Goal: Task Accomplishment & Management: Manage account settings

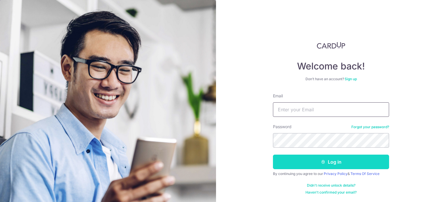
type input "[EMAIL_ADDRESS][DOMAIN_NAME]"
click at [319, 161] on button "Log in" at bounding box center [331, 161] width 116 height 15
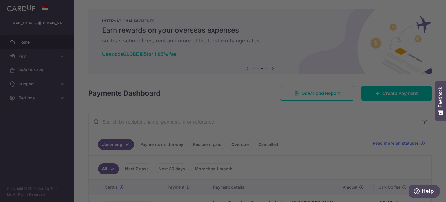
click at [330, 179] on div at bounding box center [225, 102] width 450 height 204
click at [319, 149] on div at bounding box center [225, 102] width 450 height 204
click at [131, 110] on div at bounding box center [225, 102] width 450 height 204
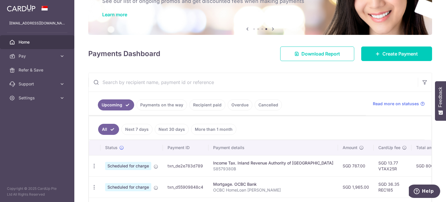
scroll to position [87, 0]
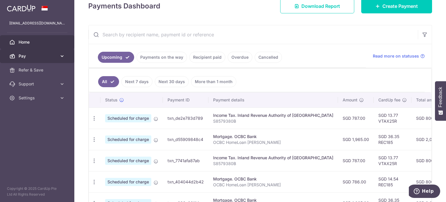
click at [63, 55] on icon at bounding box center [62, 56] width 6 height 6
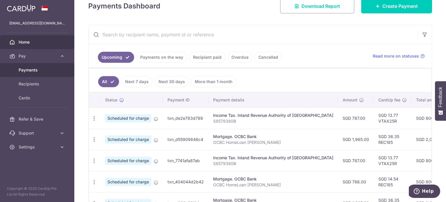
click at [35, 69] on span "Payments" at bounding box center [38, 70] width 38 height 6
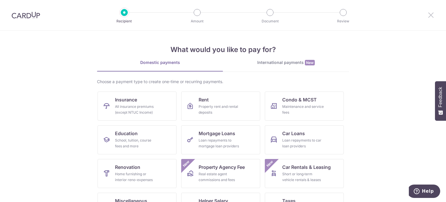
click at [428, 15] on icon at bounding box center [430, 14] width 7 height 7
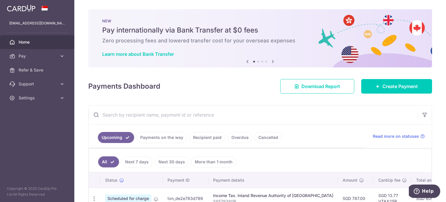
click at [199, 161] on link "More than 1 month" at bounding box center [213, 161] width 45 height 11
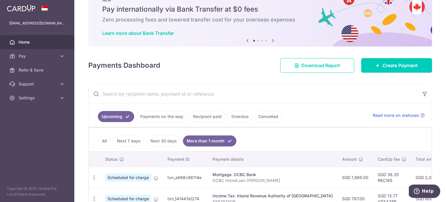
scroll to position [58, 0]
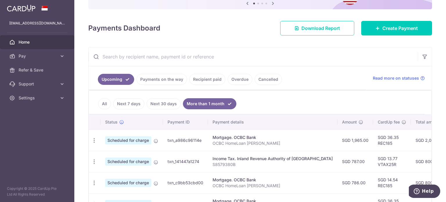
click at [165, 104] on link "Next 30 days" at bounding box center [164, 103] width 34 height 11
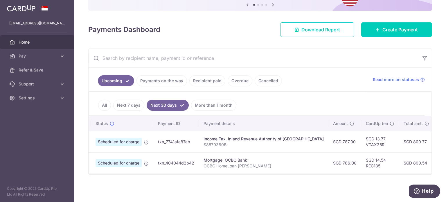
scroll to position [0, 0]
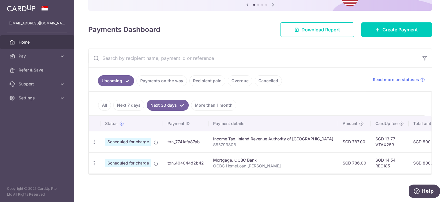
click at [132, 101] on link "Next 7 days" at bounding box center [128, 105] width 31 height 11
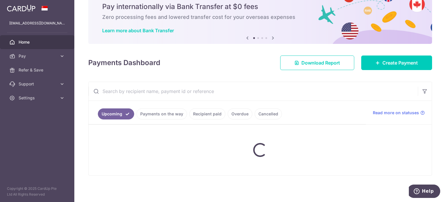
scroll to position [58, 0]
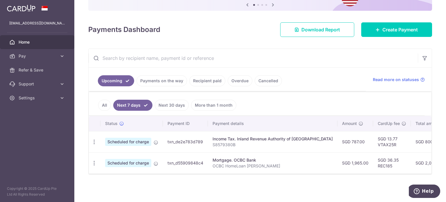
click at [107, 102] on link "All" at bounding box center [104, 105] width 13 height 11
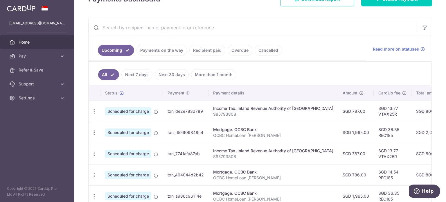
scroll to position [116, 0]
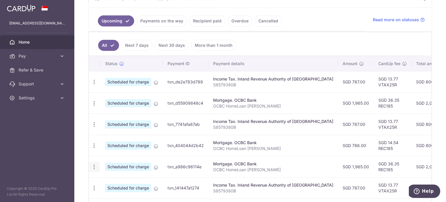
click at [97, 165] on div "Update payment Cancel payment" at bounding box center [94, 166] width 11 height 11
click at [96, 85] on icon "button" at bounding box center [94, 82] width 6 height 6
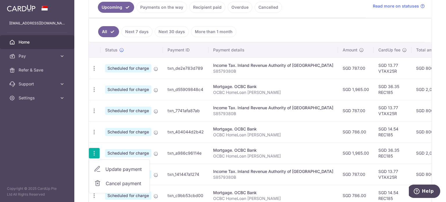
scroll to position [145, 0]
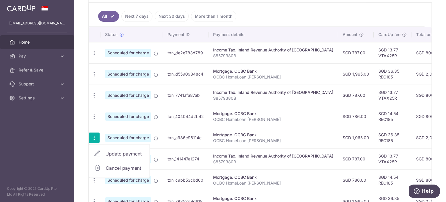
click at [121, 168] on span "Cancel payment" at bounding box center [125, 167] width 39 height 7
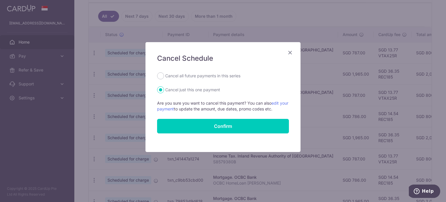
click at [190, 77] on label "Cancel all future payments in this series" at bounding box center [202, 75] width 75 height 7
click at [164, 77] on input "Cancel all future payments in this series" at bounding box center [160, 75] width 7 height 7
radio input "true"
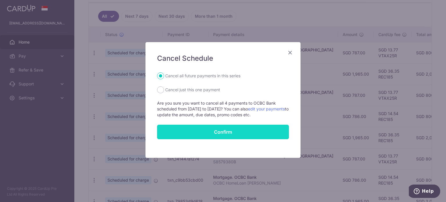
click at [206, 129] on button "Confirm" at bounding box center [223, 131] width 132 height 15
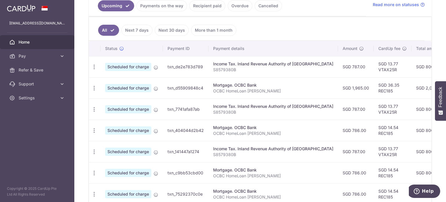
scroll to position [132, 0]
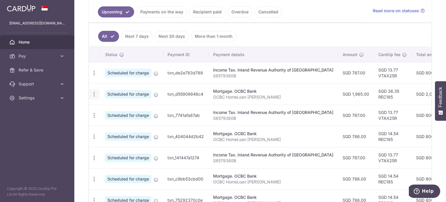
click at [97, 93] on div "Update payment Cancel payment" at bounding box center [94, 94] width 11 height 11
click at [93, 76] on icon "button" at bounding box center [94, 73] width 6 height 6
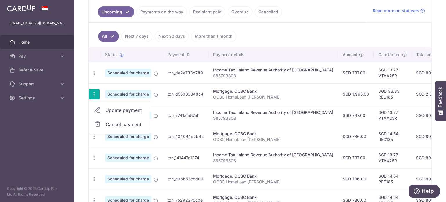
click at [111, 121] on span "Cancel payment" at bounding box center [125, 124] width 39 height 7
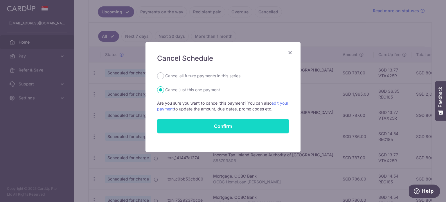
click at [237, 124] on button "Confirm" at bounding box center [223, 126] width 132 height 15
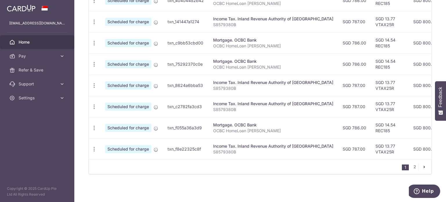
scroll to position [248, 0]
click at [412, 167] on link "2" at bounding box center [414, 166] width 7 height 7
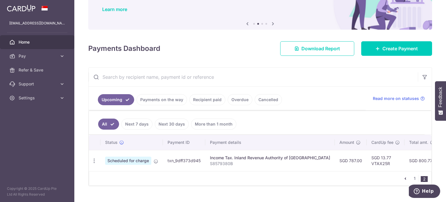
scroll to position [58, 0]
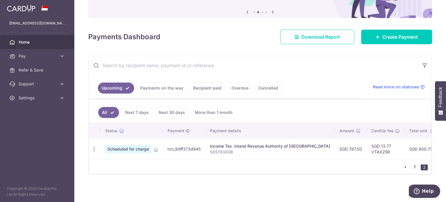
click at [411, 166] on link "1" at bounding box center [414, 166] width 7 height 7
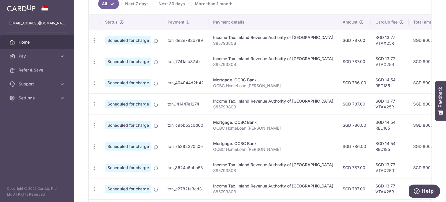
scroll to position [176, 0]
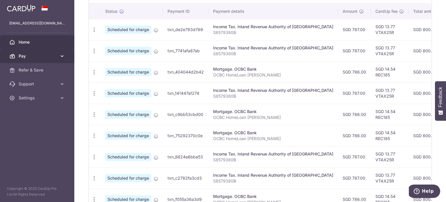
click at [59, 55] on link "Pay" at bounding box center [37, 56] width 74 height 14
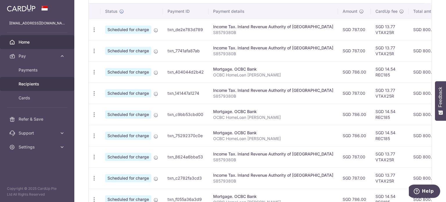
click at [36, 82] on span "Recipients" at bounding box center [38, 84] width 38 height 6
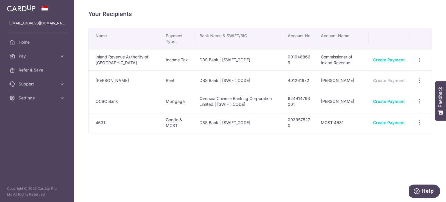
click at [421, 81] on table "Name Payment Type Bank Name & SWIFT/BIC Account No. Account Name Inland Revenue…" at bounding box center [260, 80] width 344 height 105
click at [419, 80] on table "Name Payment Type Bank Name & SWIFT/BIC Account No. Account Name Inland Revenue…" at bounding box center [260, 80] width 344 height 105
click at [419, 62] on icon "button" at bounding box center [419, 60] width 6 height 6
click at [387, 146] on div "Your Recipients Name Payment Type Bank Name & SWIFT/BIC Account No. Account Nam…" at bounding box center [259, 101] width 371 height 202
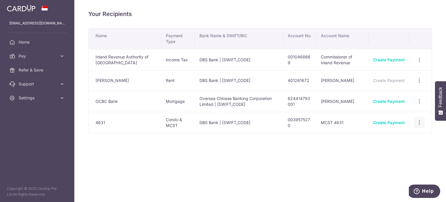
click at [419, 125] on div "View/Edit Linked Payments" at bounding box center [419, 122] width 11 height 11
click at [420, 63] on icon "button" at bounding box center [419, 60] width 6 height 6
click at [383, 152] on span "Linked Payments" at bounding box center [398, 152] width 37 height 6
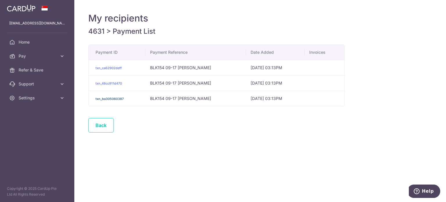
click at [116, 98] on link "txn_ba305060387" at bounding box center [109, 99] width 28 height 4
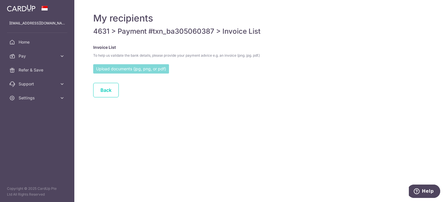
click at [141, 71] on input "file" at bounding box center [131, 68] width 76 height 9
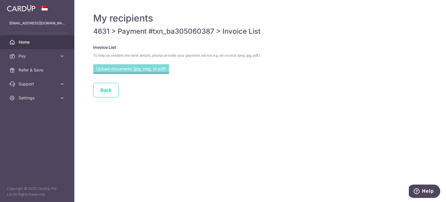
click at [24, 42] on span "Home" at bounding box center [38, 42] width 38 height 6
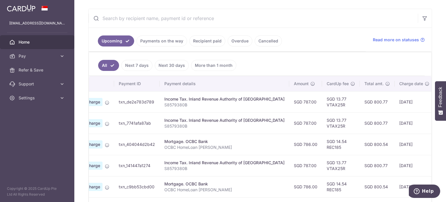
scroll to position [0, 108]
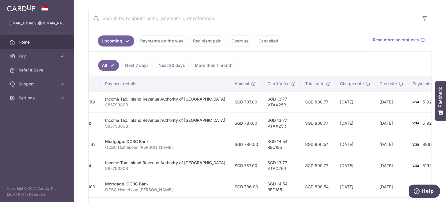
drag, startPoint x: 278, startPoint y: 138, endPoint x: 436, endPoint y: 135, distance: 157.9
click at [436, 135] on div "× Pause Schedule Pause all future payments in this series Pause just this one p…" at bounding box center [259, 101] width 371 height 202
click at [345, 113] on td "[DATE]" at bounding box center [354, 122] width 39 height 21
drag, startPoint x: 332, startPoint y: 157, endPoint x: 166, endPoint y: 155, distance: 166.0
click at [166, 155] on tr "Update payment Cancel payment Scheduled for charge txn_141447a1274 Income Tax. …" at bounding box center [216, 165] width 471 height 21
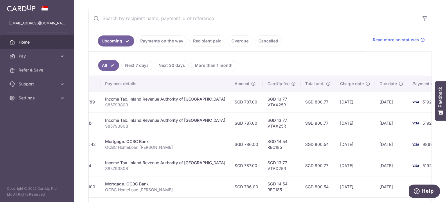
click at [176, 146] on p "OCBC HomeLoan [PERSON_NAME]" at bounding box center [165, 147] width 120 height 6
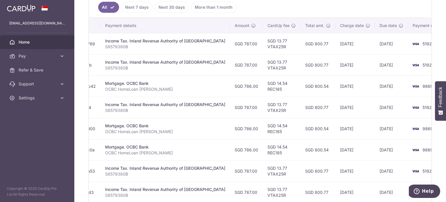
scroll to position [248, 0]
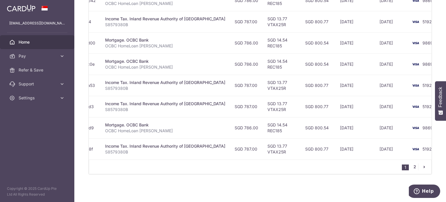
click at [411, 168] on link "2" at bounding box center [414, 166] width 7 height 7
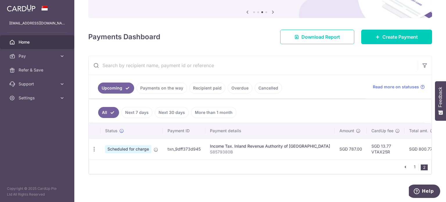
scroll to position [58, 0]
